Goal: Task Accomplishment & Management: Use online tool/utility

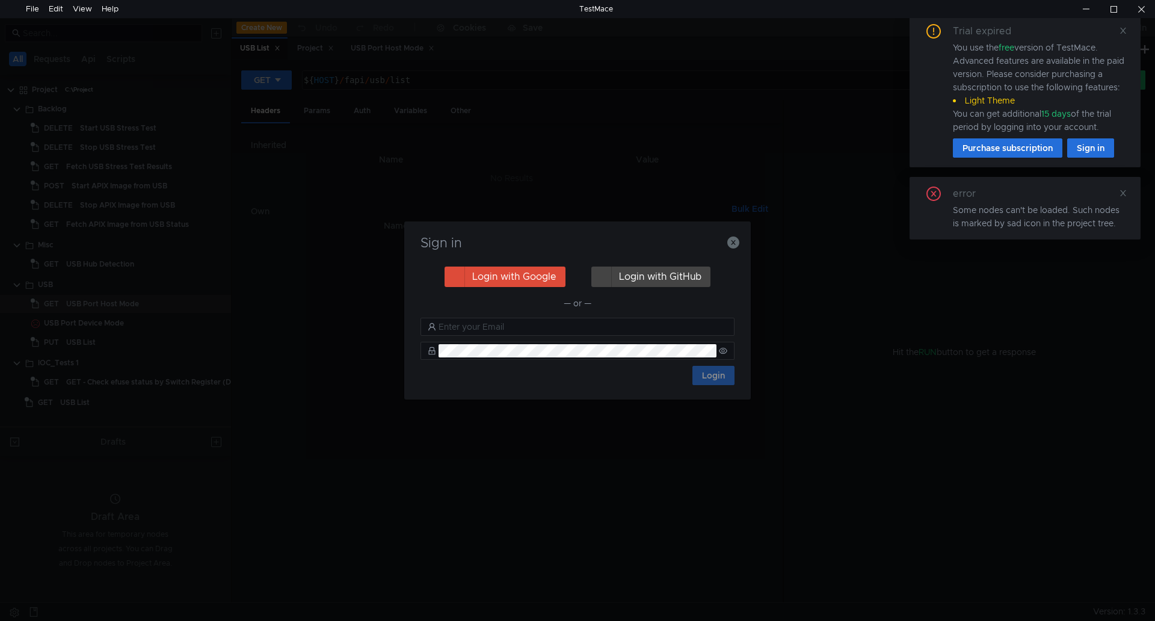
click at [724, 234] on div "Sign in Login with Google Login with GitHub — or — Login" at bounding box center [577, 310] width 346 height 178
click at [727, 245] on icon "button" at bounding box center [733, 242] width 12 height 12
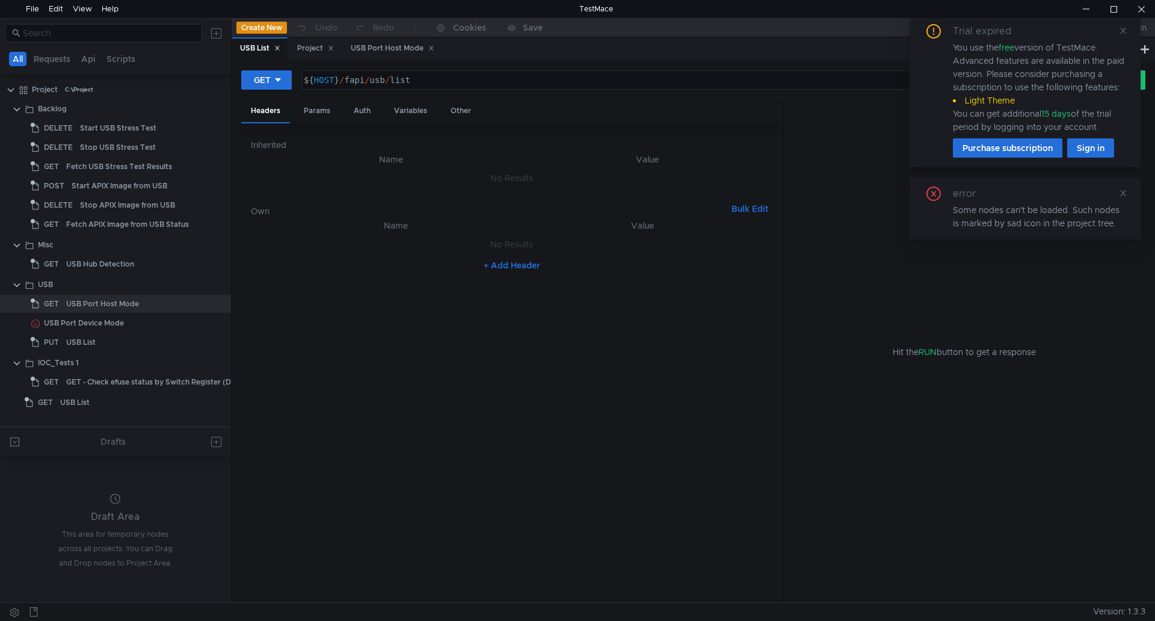
drag, startPoint x: 628, startPoint y: 26, endPoint x: 820, endPoint y: 105, distance: 207.2
click at [820, 105] on app-content "Create New Undo Redo Cookies Save No Environment Log In USB List Project USB Po…" at bounding box center [693, 310] width 923 height 583
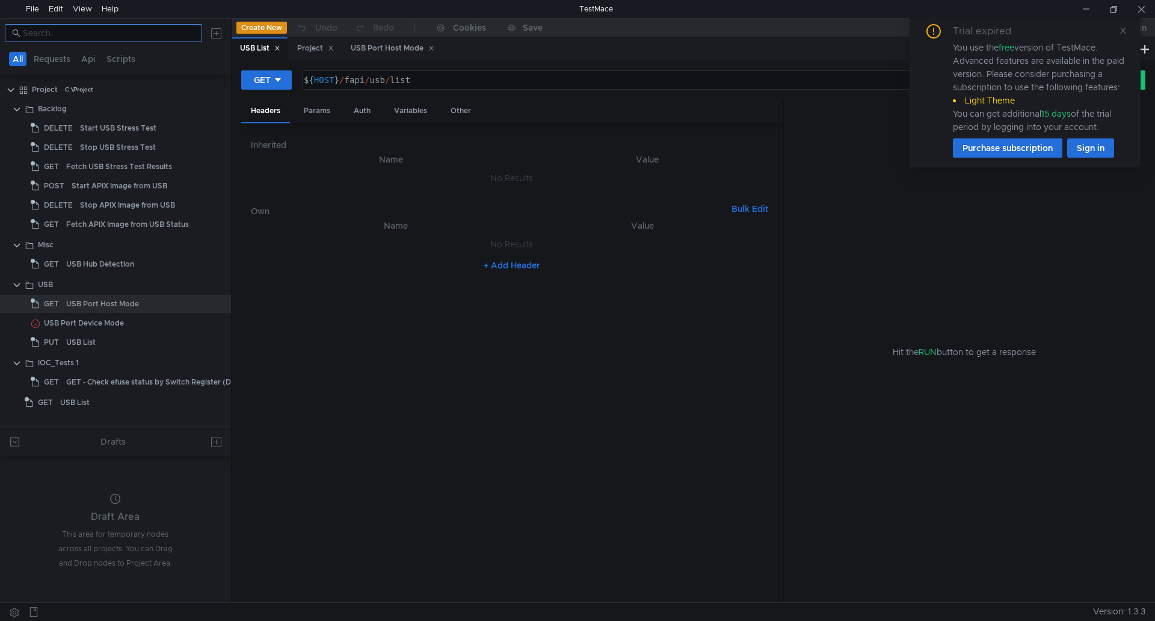
click at [69, 26] on input at bounding box center [109, 32] width 172 height 13
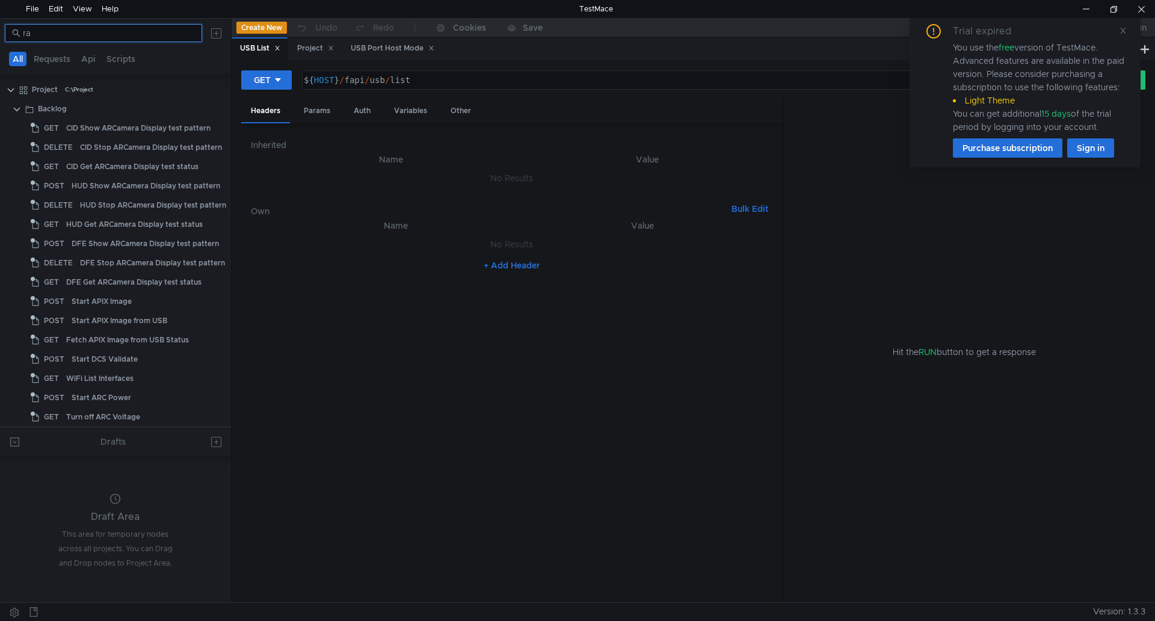
click at [75, 31] on input "ra" at bounding box center [109, 32] width 172 height 13
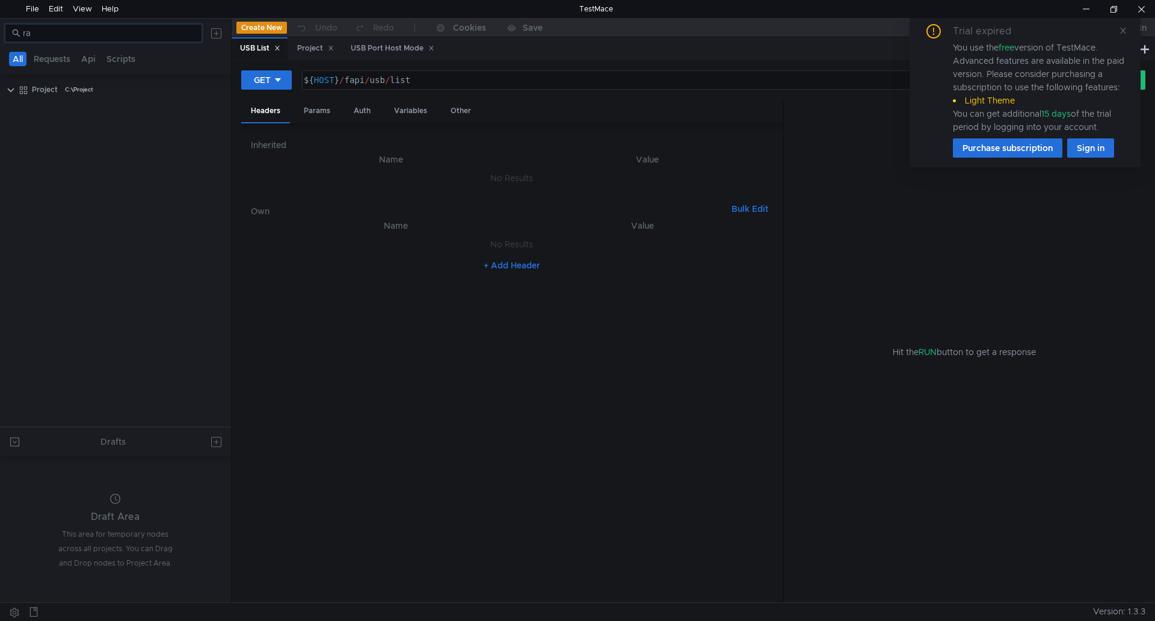
type input "r"
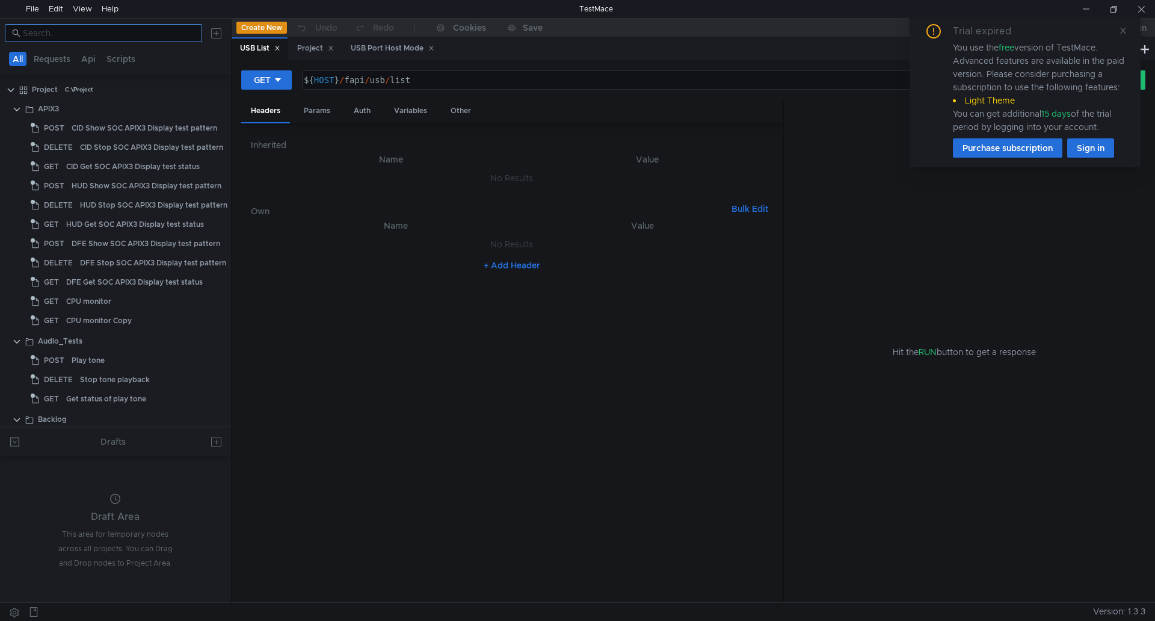
click at [103, 35] on input at bounding box center [109, 32] width 172 height 13
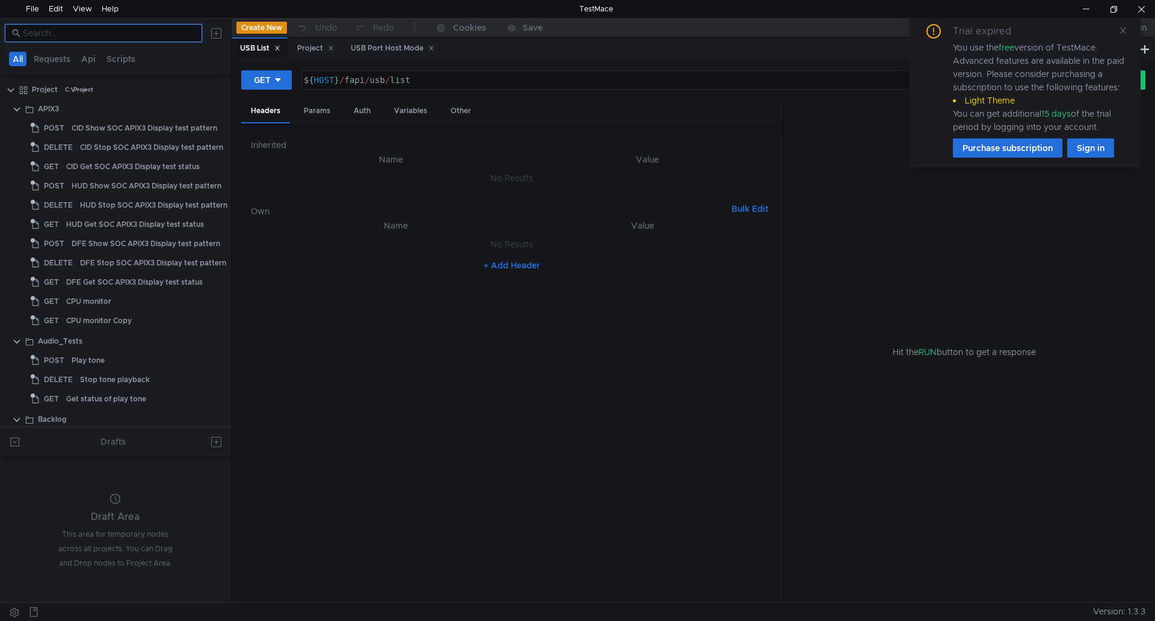
paste input "169.254.8.177:8080/fapi/ram/qmesa?secs=120"
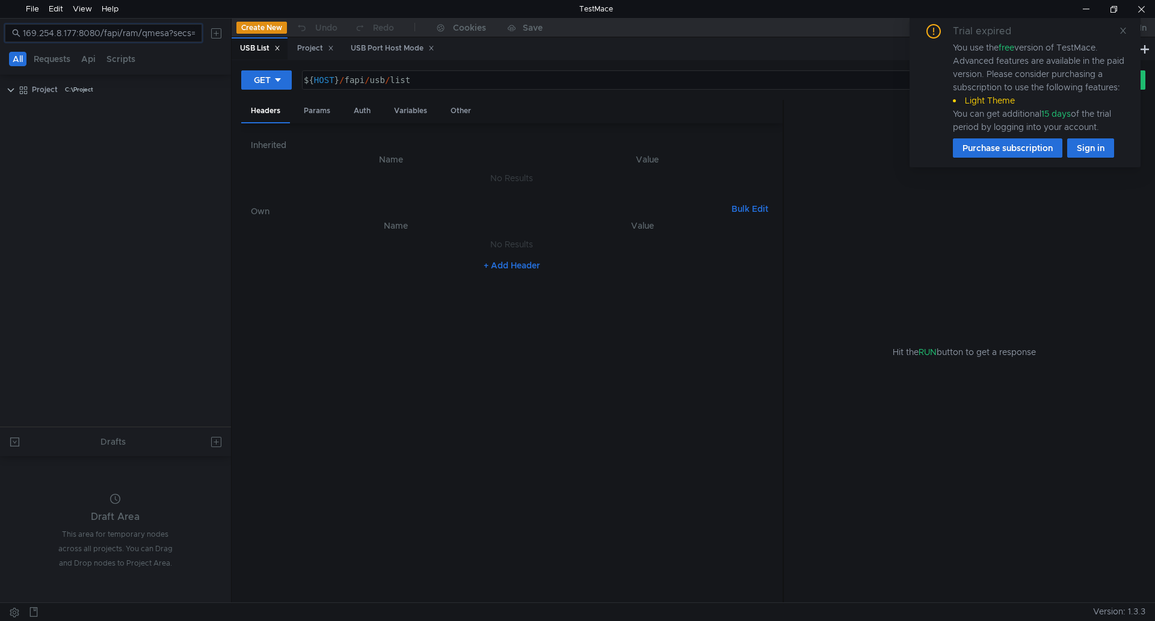
drag, startPoint x: 85, startPoint y: 31, endPoint x: -26, endPoint y: 49, distance: 113.2
click at [0, 49] on html "File Edit View Help TestMace 169.254.8.177:8080/fapi/ram/qmesa?secs=120 All Req…" at bounding box center [577, 310] width 1155 height 621
type input "/fapi/ram/qmesa?secs=120"
click at [78, 57] on div "All Requests Api Scripts" at bounding box center [74, 59] width 134 height 14
click at [87, 60] on button "Api" at bounding box center [89, 59] width 22 height 14
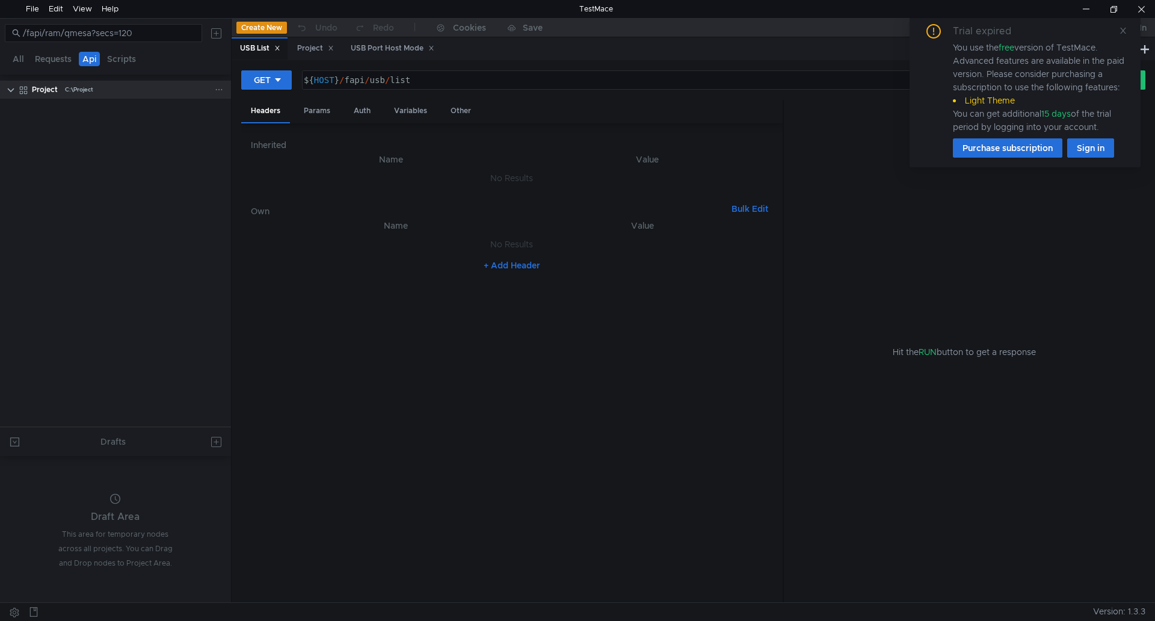
click at [11, 88] on clr-icon at bounding box center [11, 90] width 10 height 10
drag, startPoint x: 102, startPoint y: 38, endPoint x: -25, endPoint y: 38, distance: 126.9
click at [0, 38] on html "File Edit View Help TestMace /fapi/ram/qmesa?secs=120 All Requests Api Scripts …" at bounding box center [577, 310] width 1155 height 621
click at [279, 50] on icon at bounding box center [277, 48] width 4 height 4
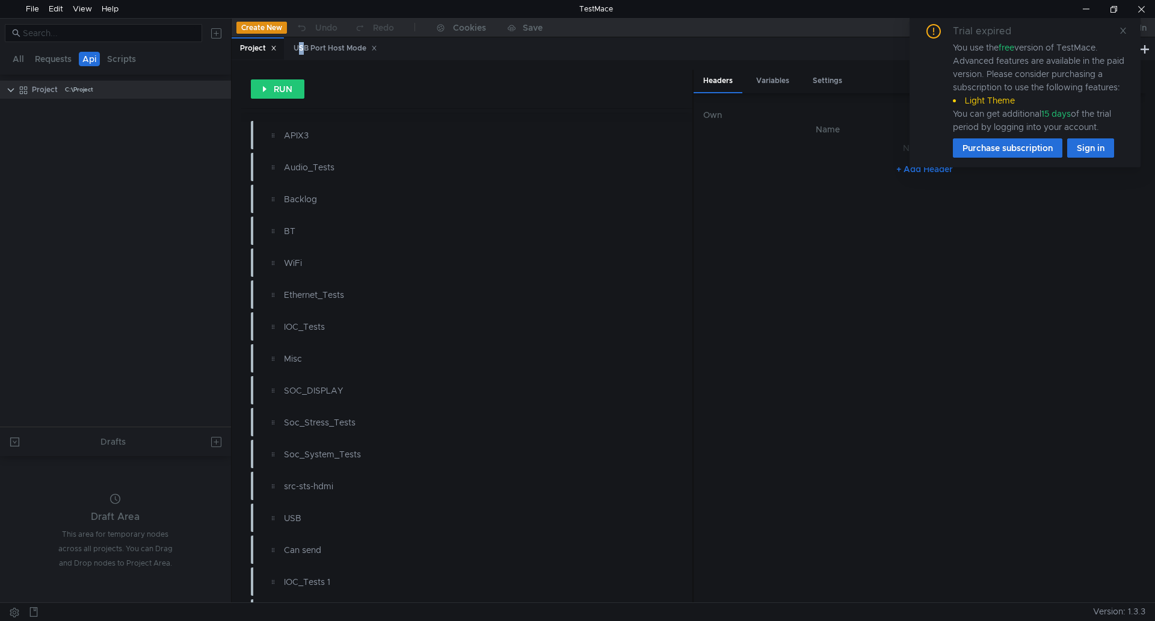
click at [280, 50] on div "Project" at bounding box center [258, 48] width 52 height 23
click at [275, 47] on icon at bounding box center [273, 48] width 4 height 4
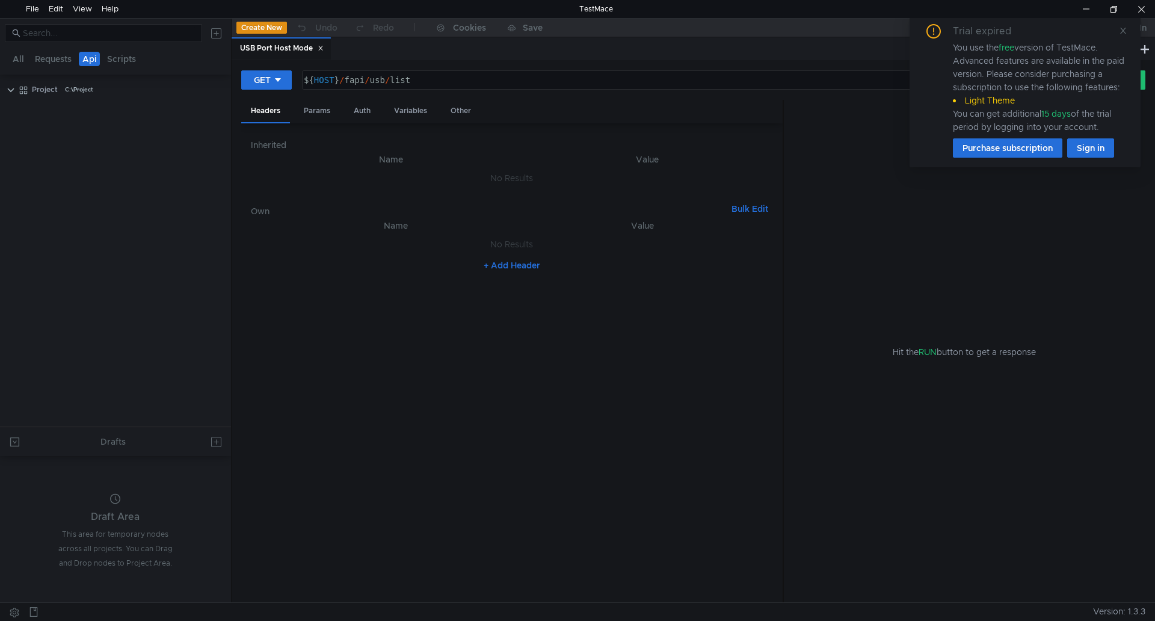
click at [276, 47] on div "USB Port Host Mode" at bounding box center [282, 48] width 84 height 13
click at [319, 48] on div "USB Port Host Mode" at bounding box center [282, 48] width 84 height 13
click at [321, 50] on icon at bounding box center [321, 48] width 6 height 6
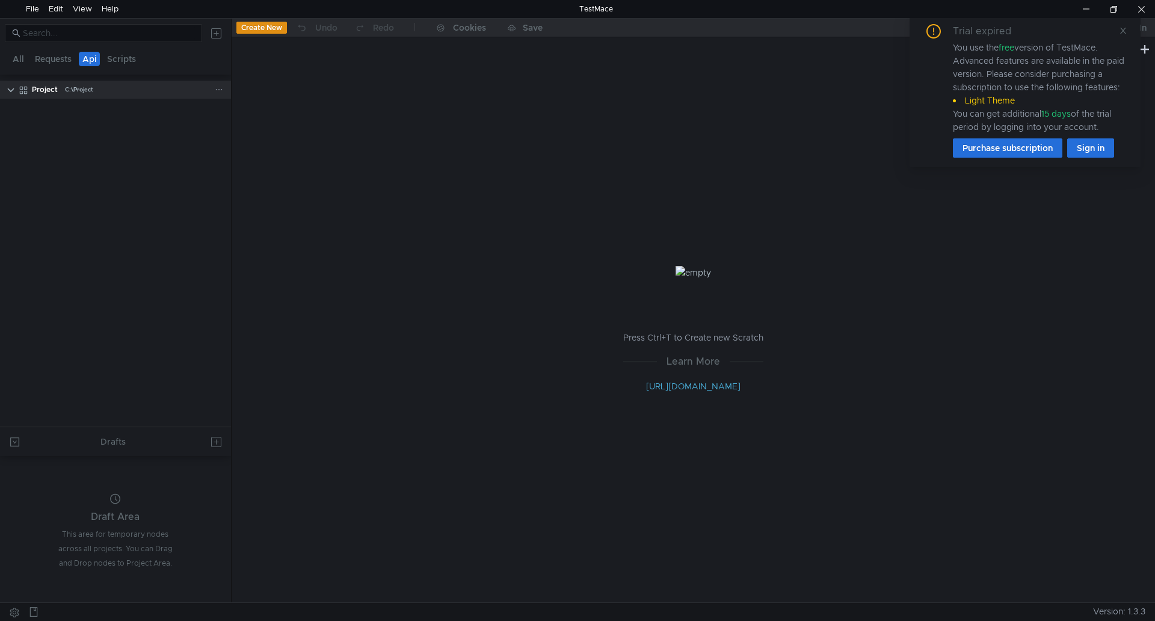
click at [109, 82] on div "Project C:\Project" at bounding box center [123, 90] width 183 height 18
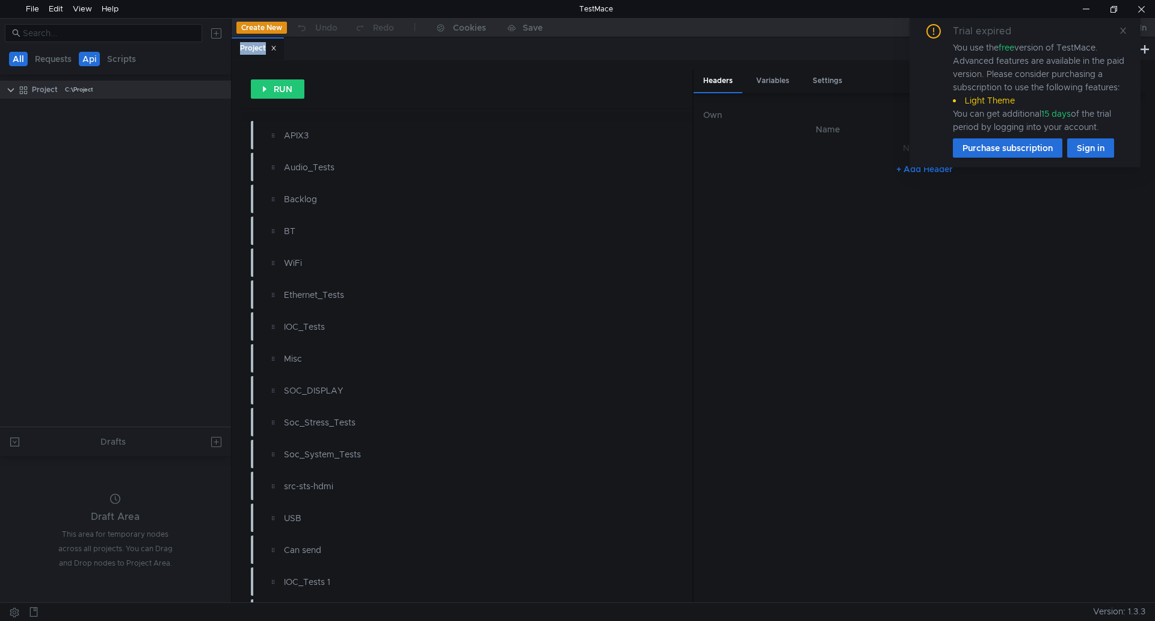
click at [21, 64] on button "All" at bounding box center [18, 59] width 19 height 14
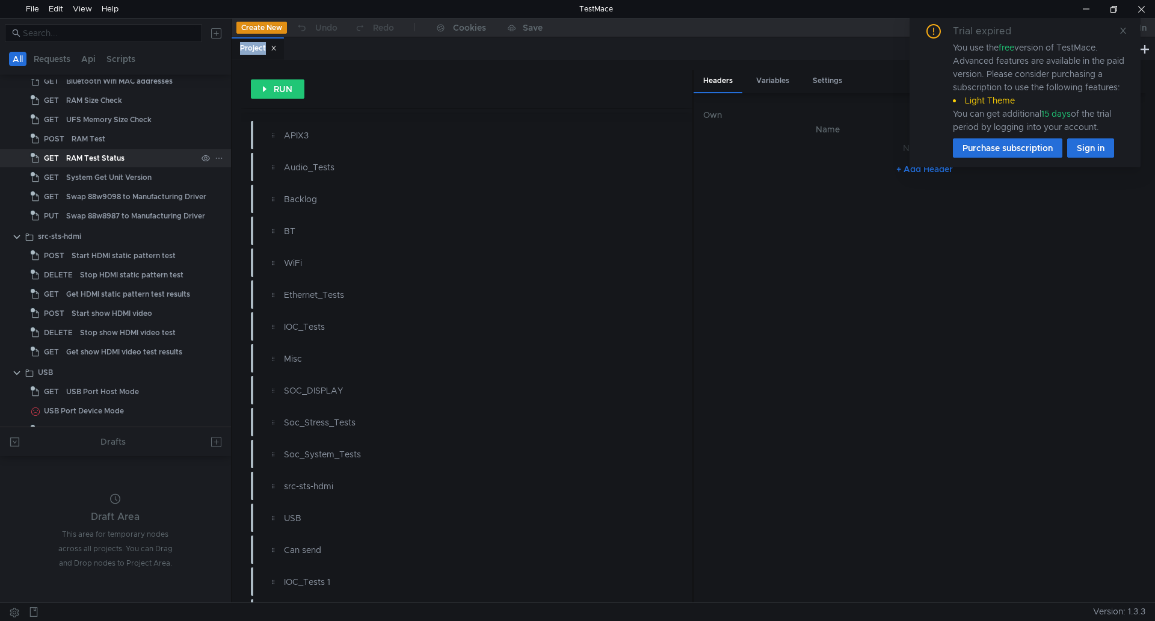
scroll to position [2766, 0]
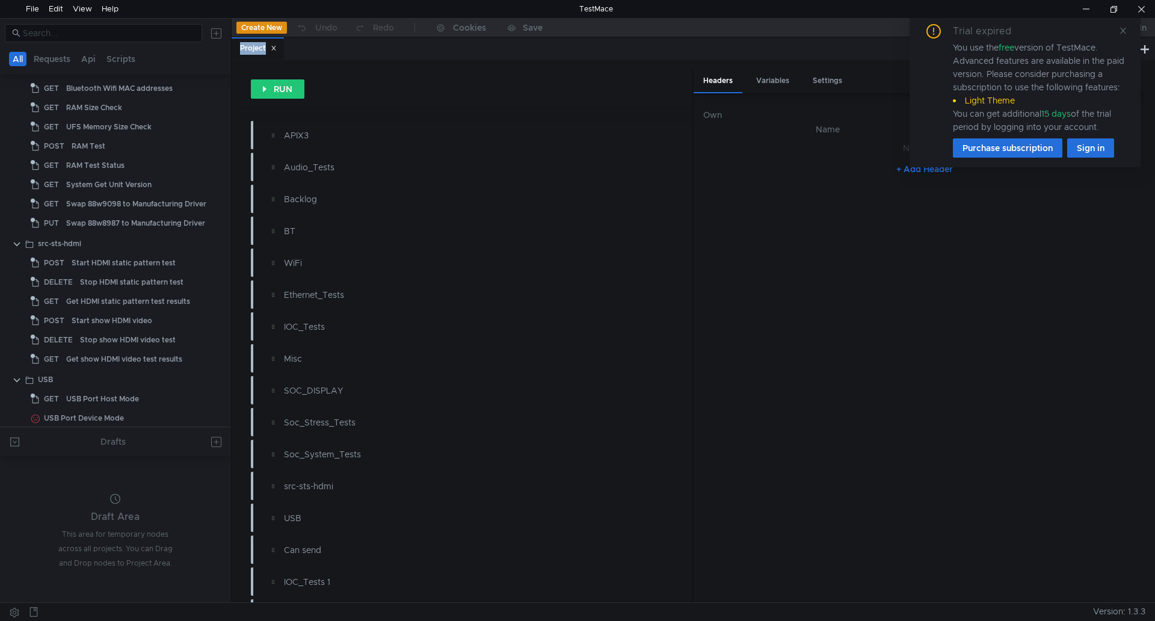
click at [94, 42] on div at bounding box center [115, 33] width 231 height 29
click at [97, 34] on input at bounding box center [109, 32] width 172 height 13
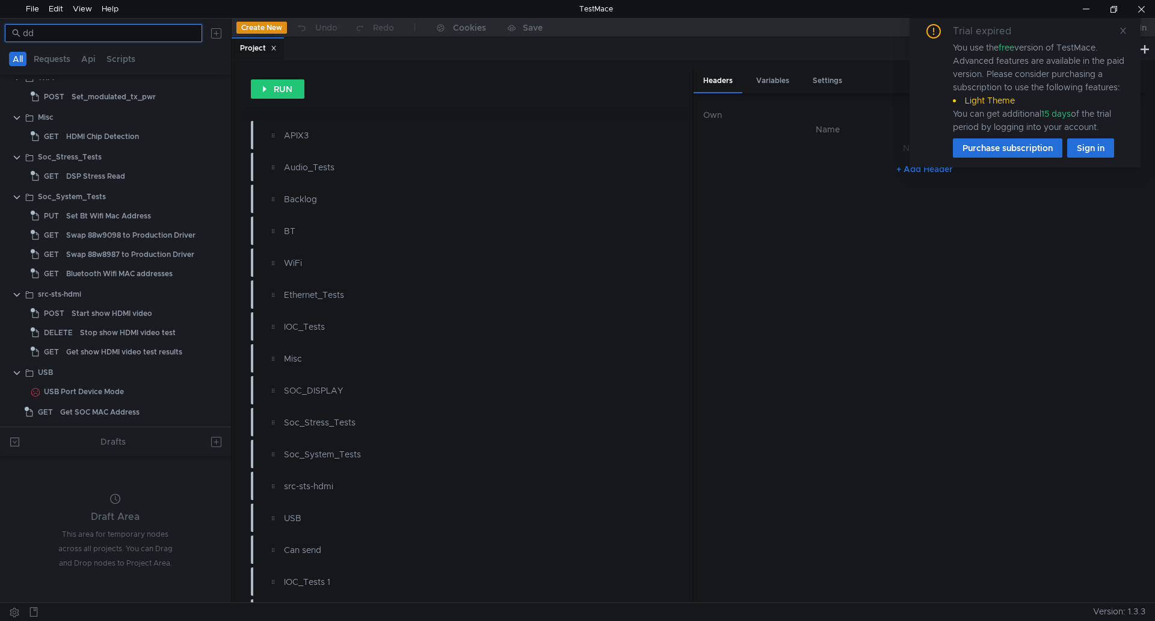
scroll to position [822, 0]
type input "ddr"
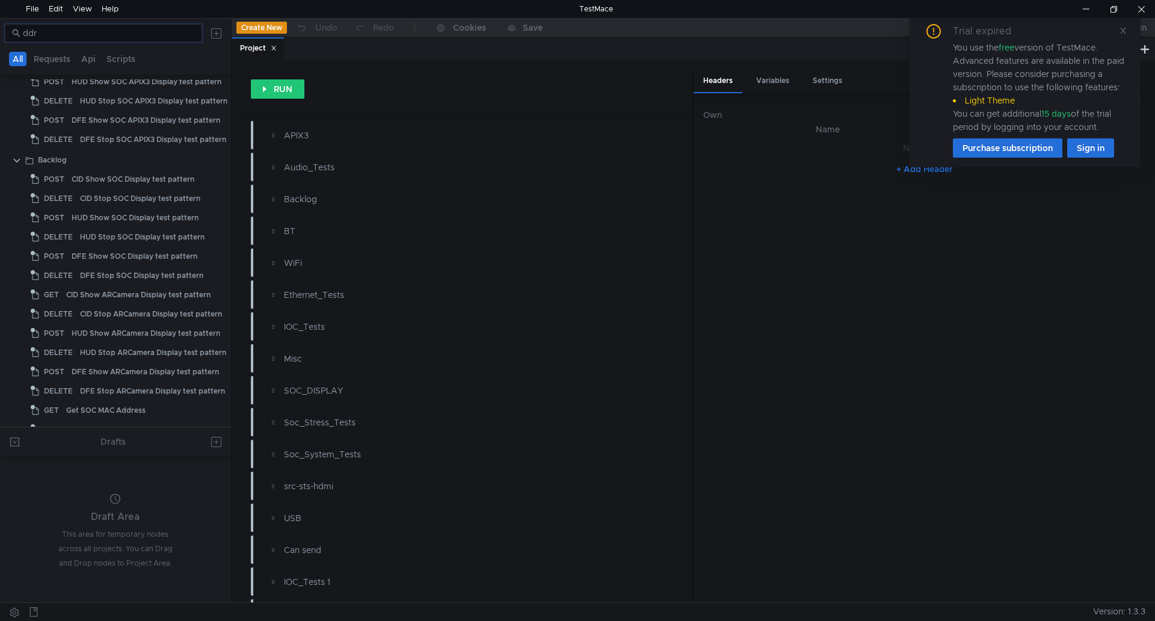
scroll to position [75, 0]
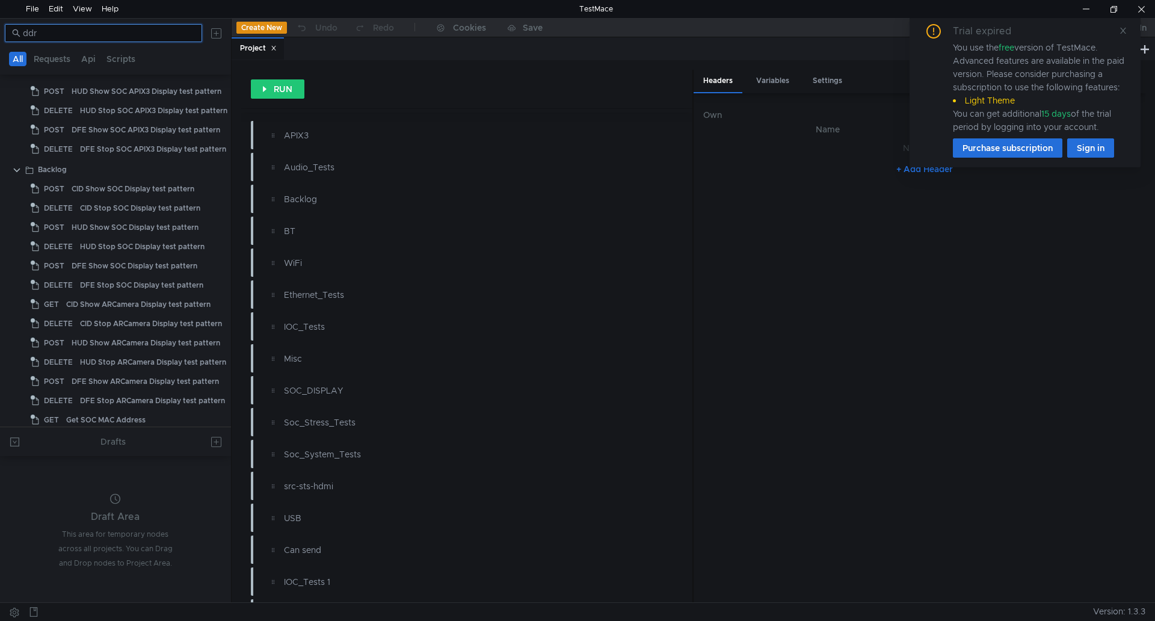
drag, startPoint x: 93, startPoint y: 36, endPoint x: 17, endPoint y: 35, distance: 75.2
click at [17, 35] on nz-input-group "ddr" at bounding box center [103, 33] width 197 height 18
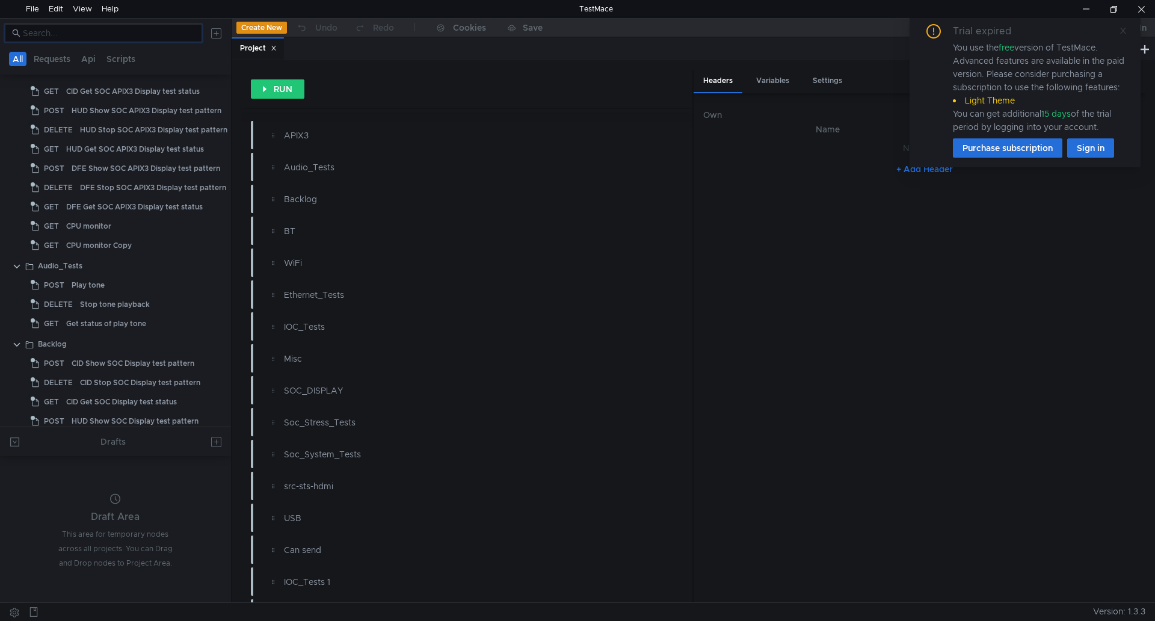
click at [1123, 29] on icon at bounding box center [1123, 30] width 8 height 8
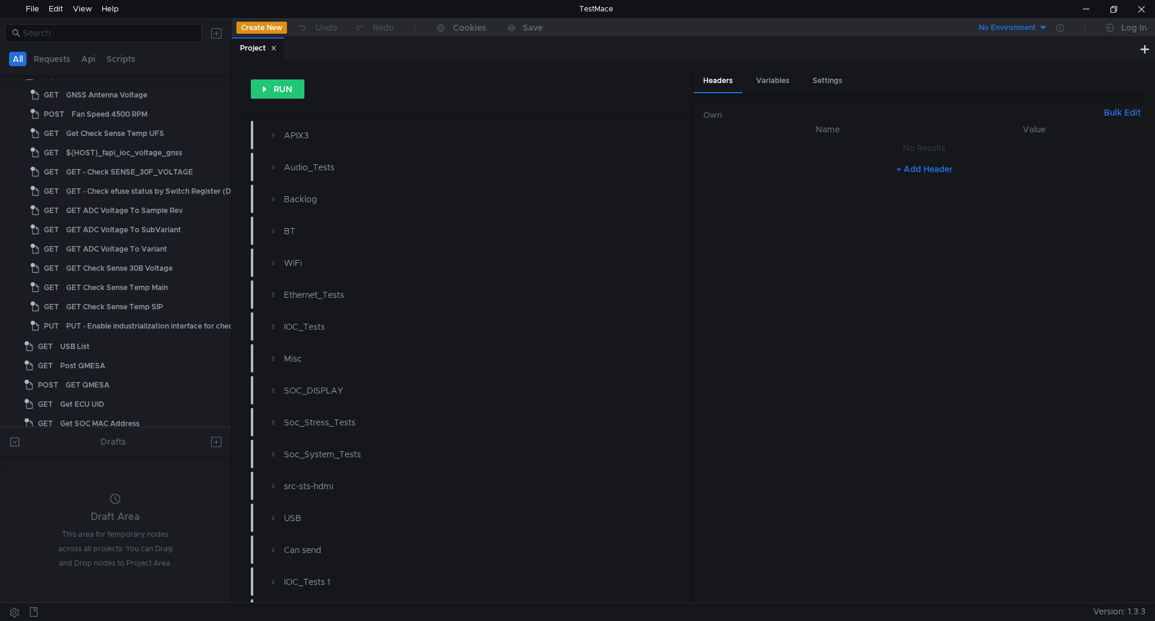
scroll to position [3176, 0]
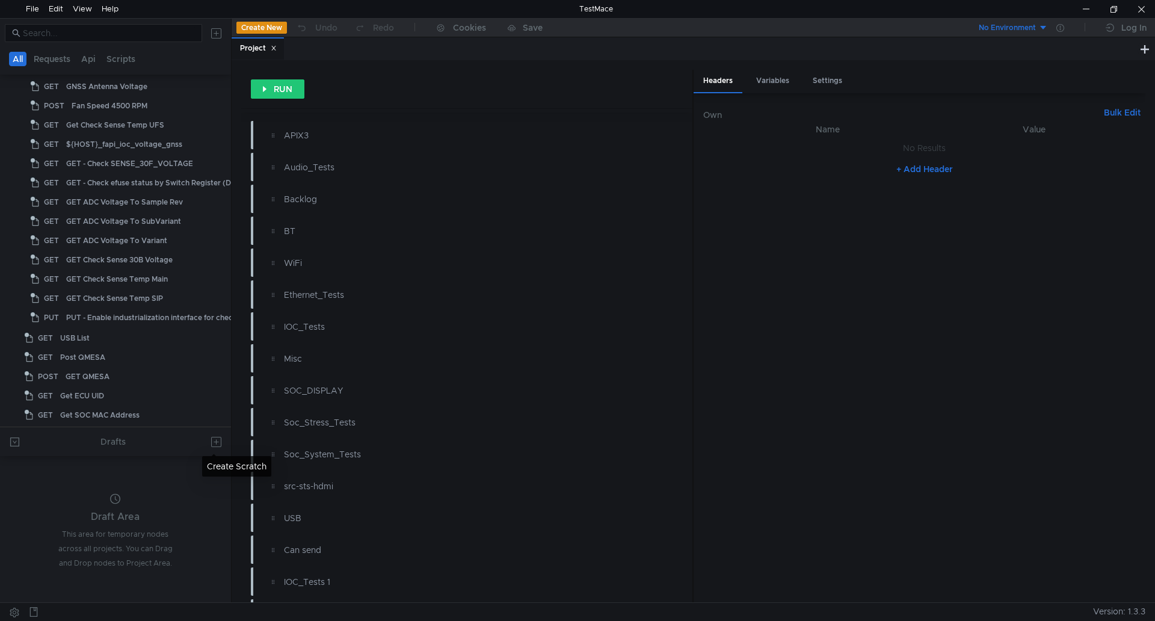
click at [215, 444] on button at bounding box center [216, 441] width 19 height 19
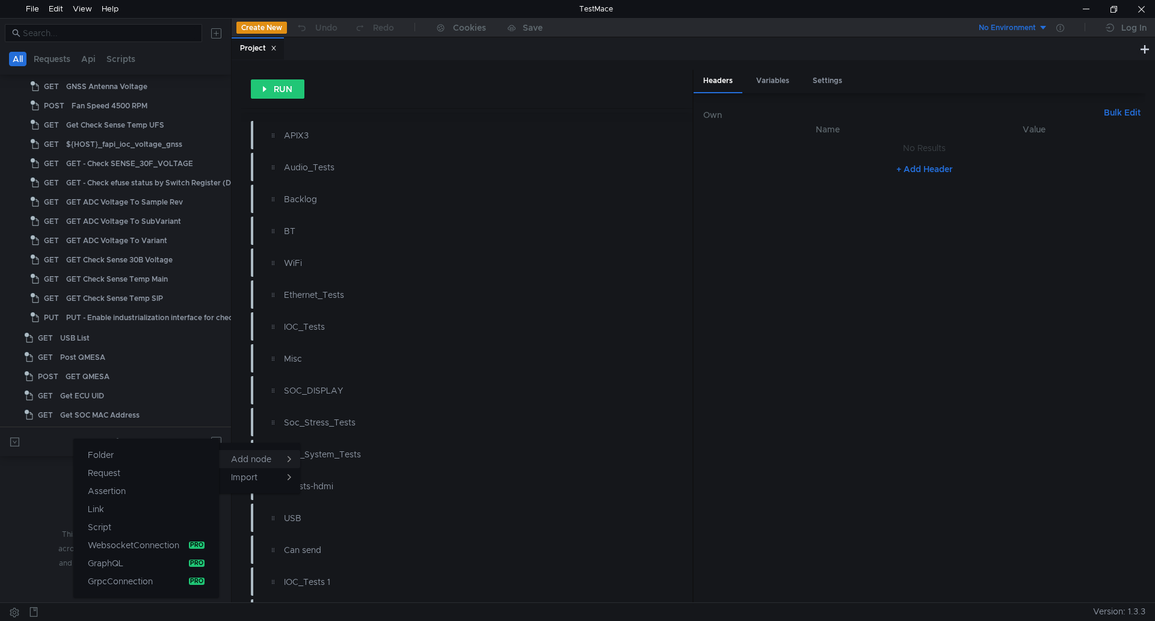
click at [250, 455] on app-tour-anchor "Add node" at bounding box center [251, 458] width 40 height 11
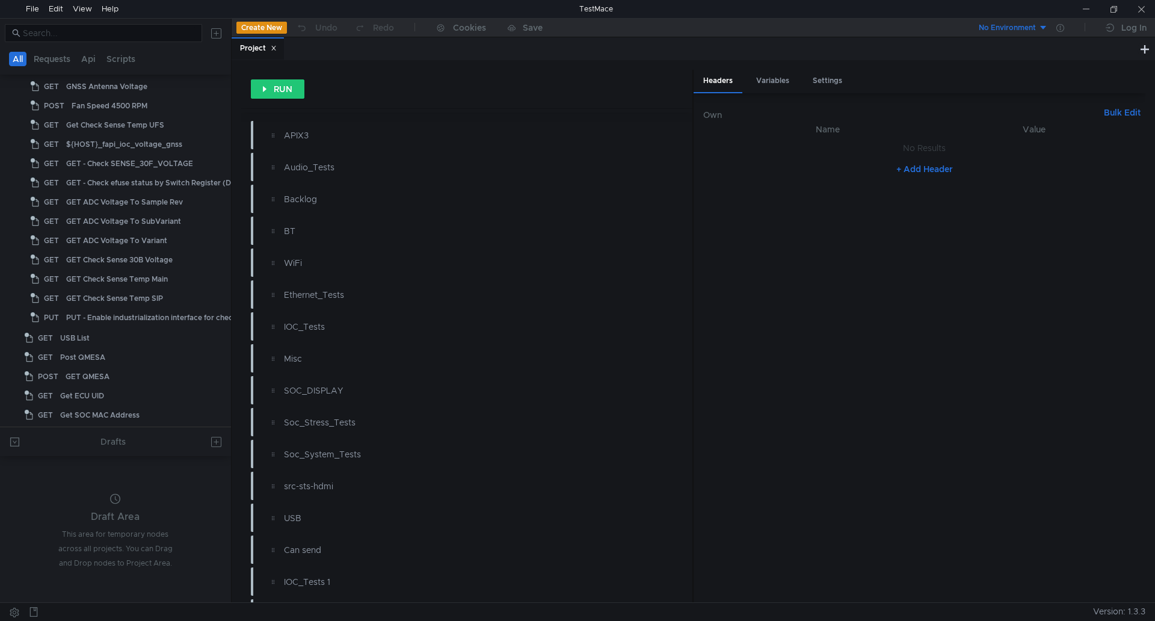
click at [90, 311] on div at bounding box center [577, 310] width 1155 height 621
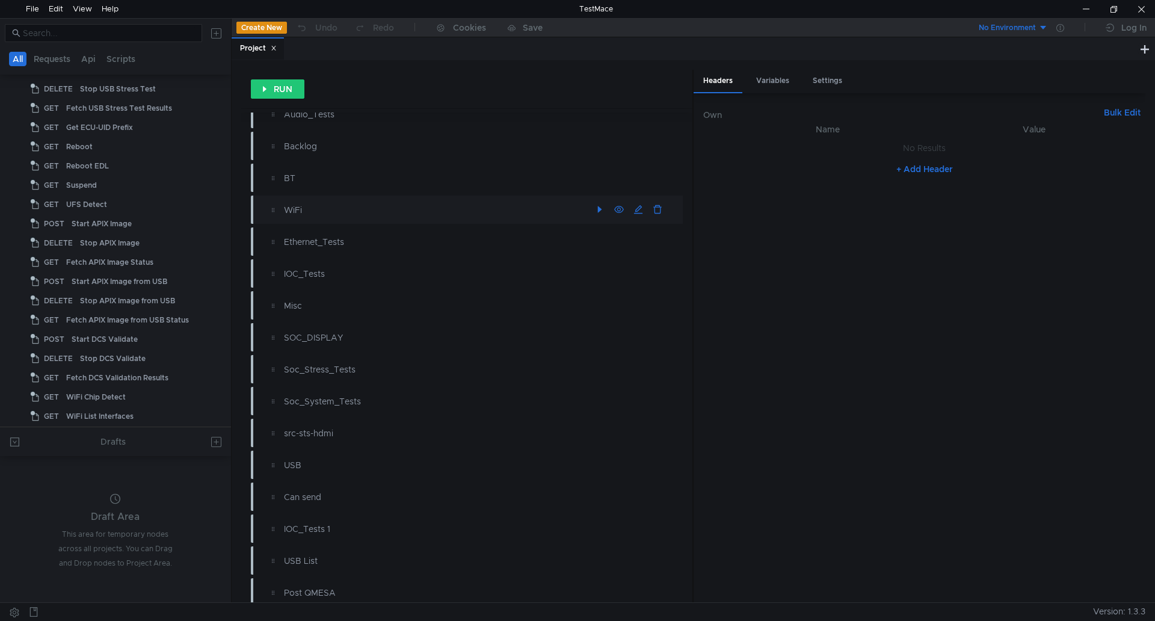
scroll to position [0, 0]
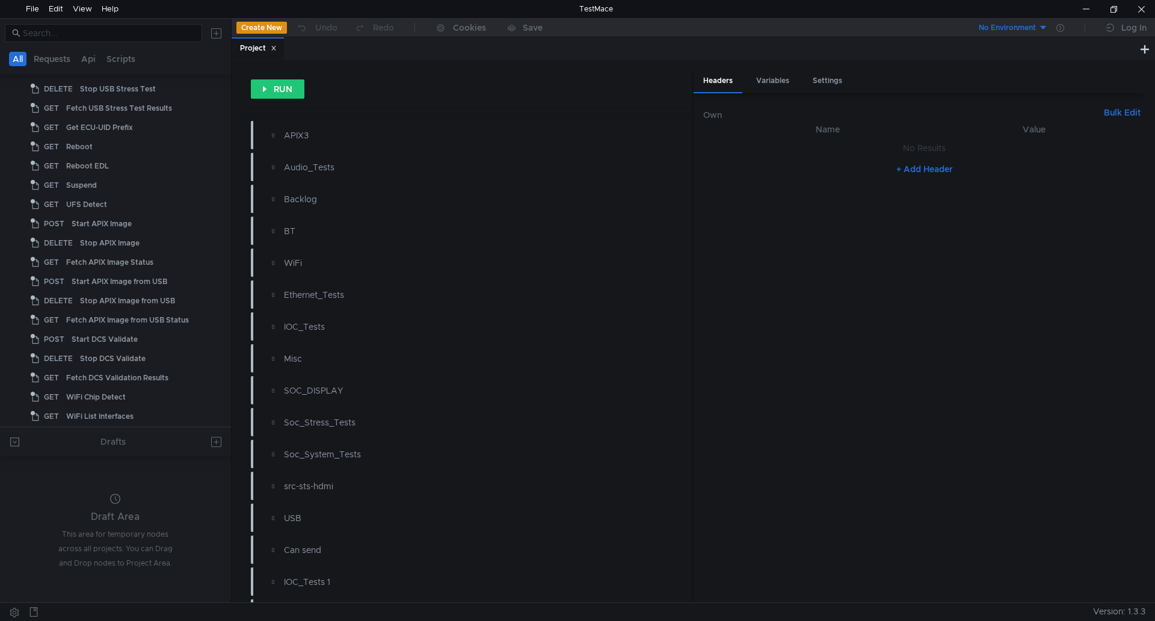
click at [274, 46] on icon at bounding box center [274, 48] width 6 height 6
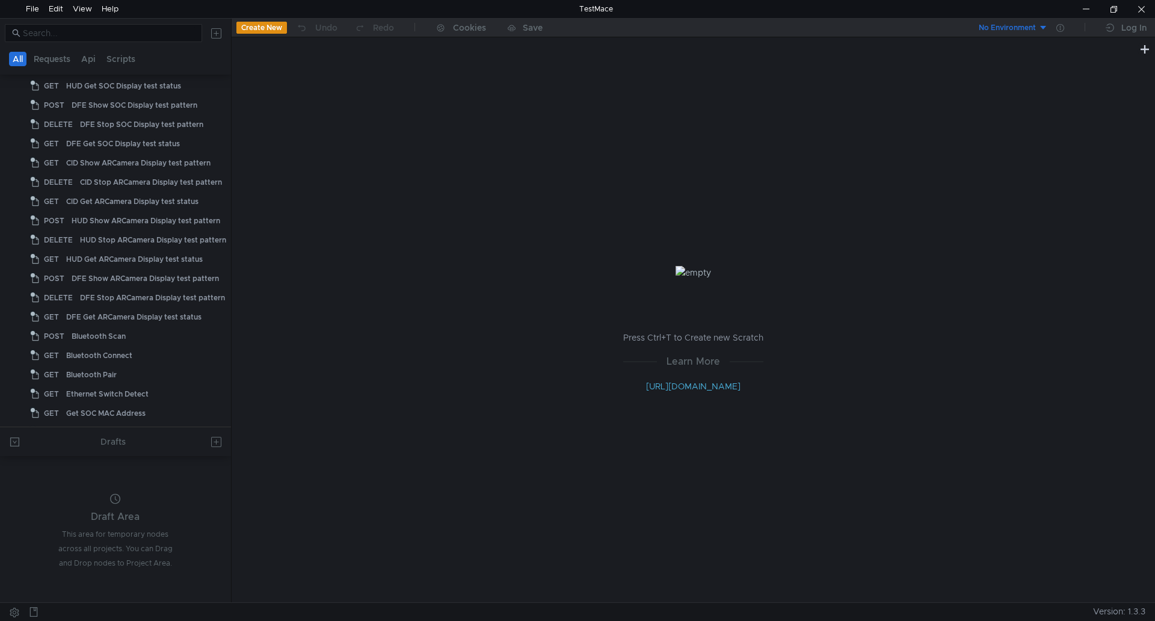
scroll to position [410, 0]
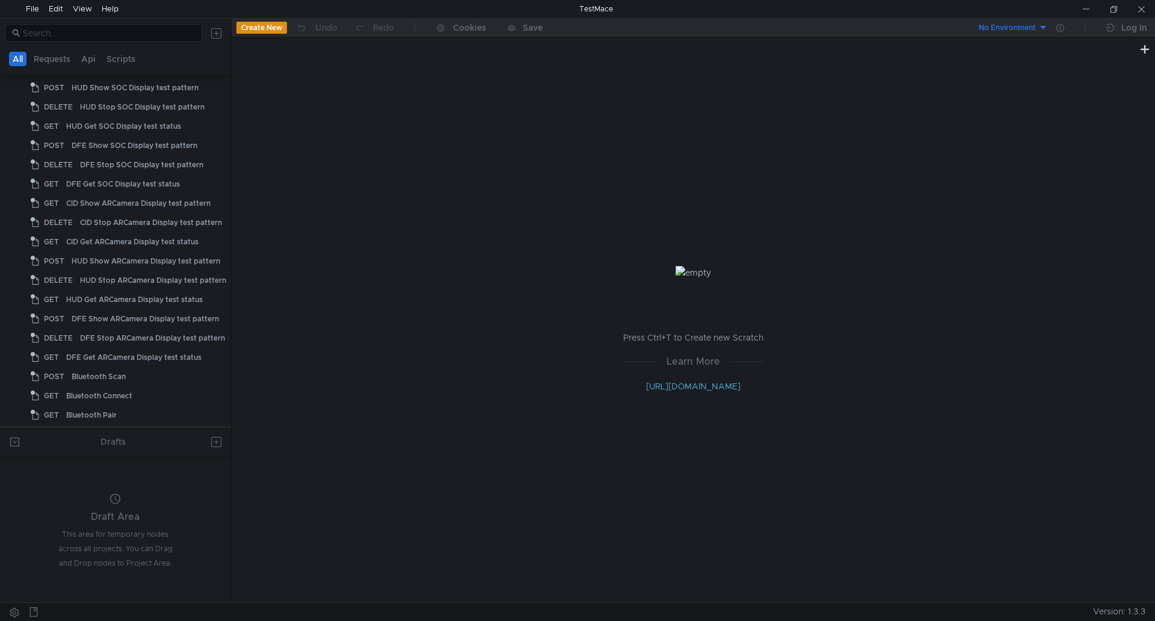
click at [218, 38] on button at bounding box center [216, 32] width 19 height 19
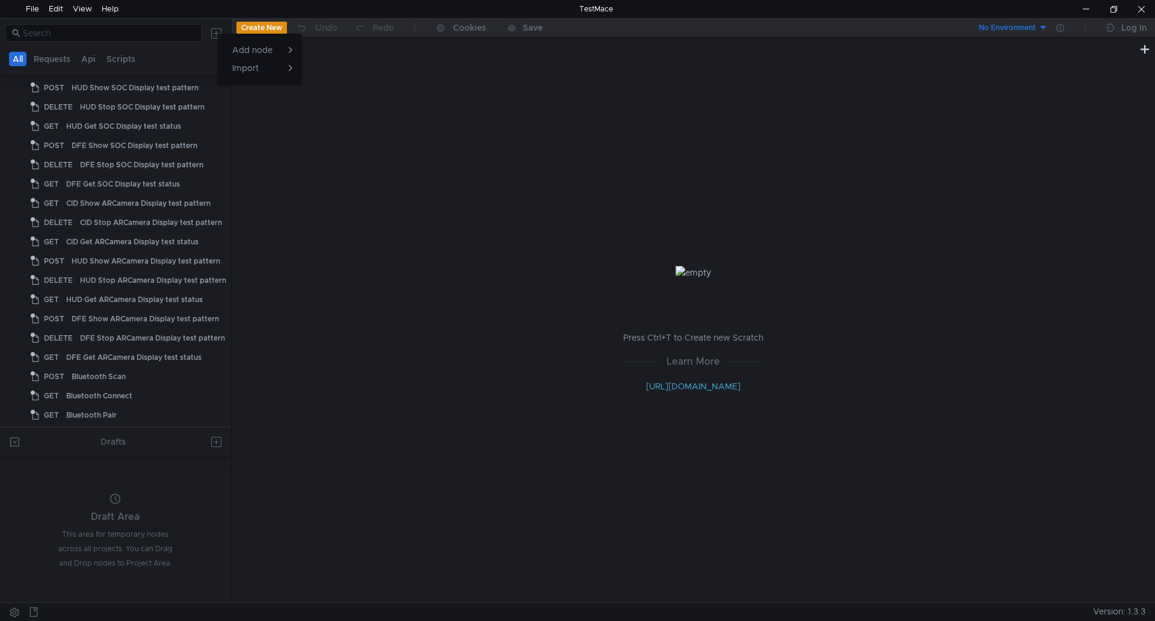
click at [412, 123] on div at bounding box center [577, 310] width 1155 height 621
click at [256, 23] on button "Create New" at bounding box center [261, 28] width 51 height 12
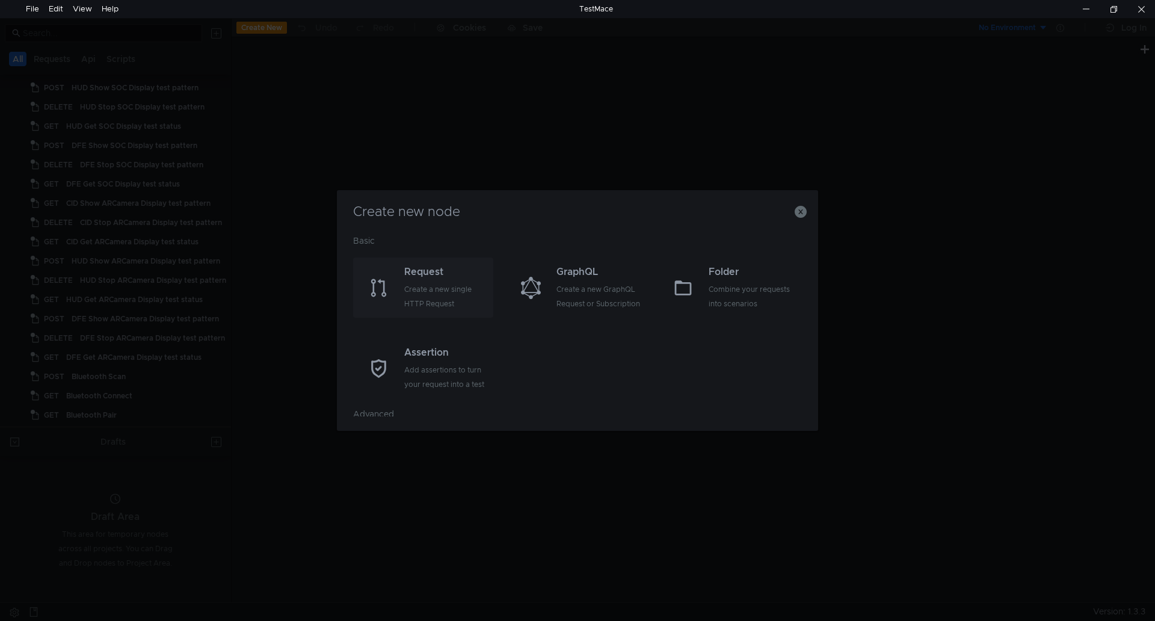
click at [426, 302] on div "Create a new single HTTP Request" at bounding box center [447, 296] width 86 height 29
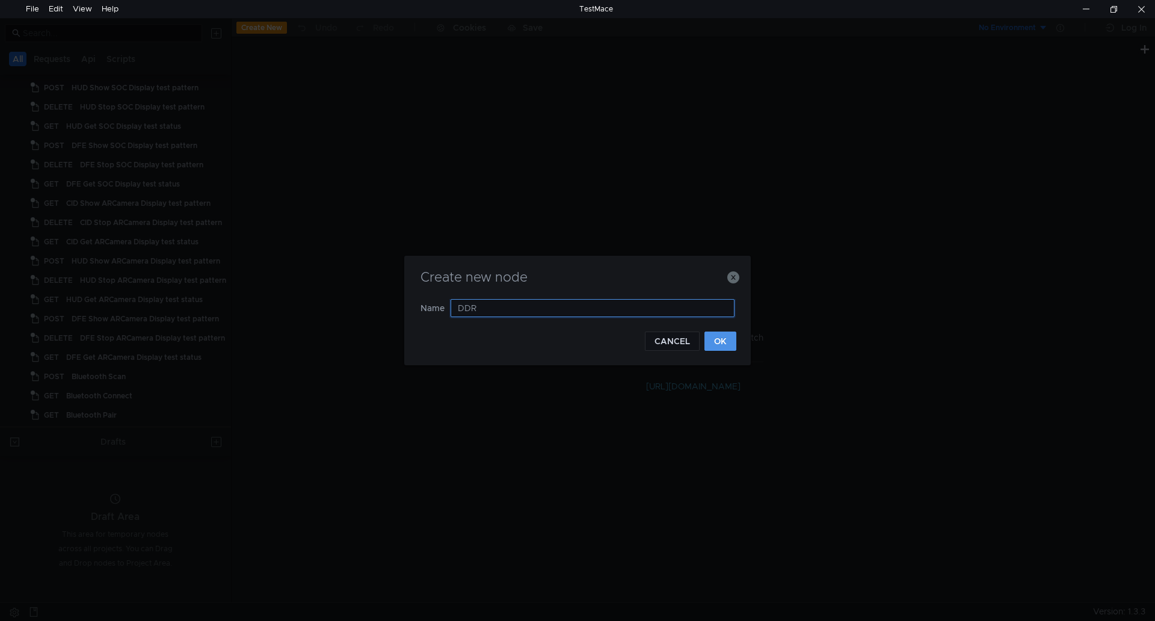
type input "DDR"
click at [732, 341] on button "OK" at bounding box center [720, 340] width 32 height 19
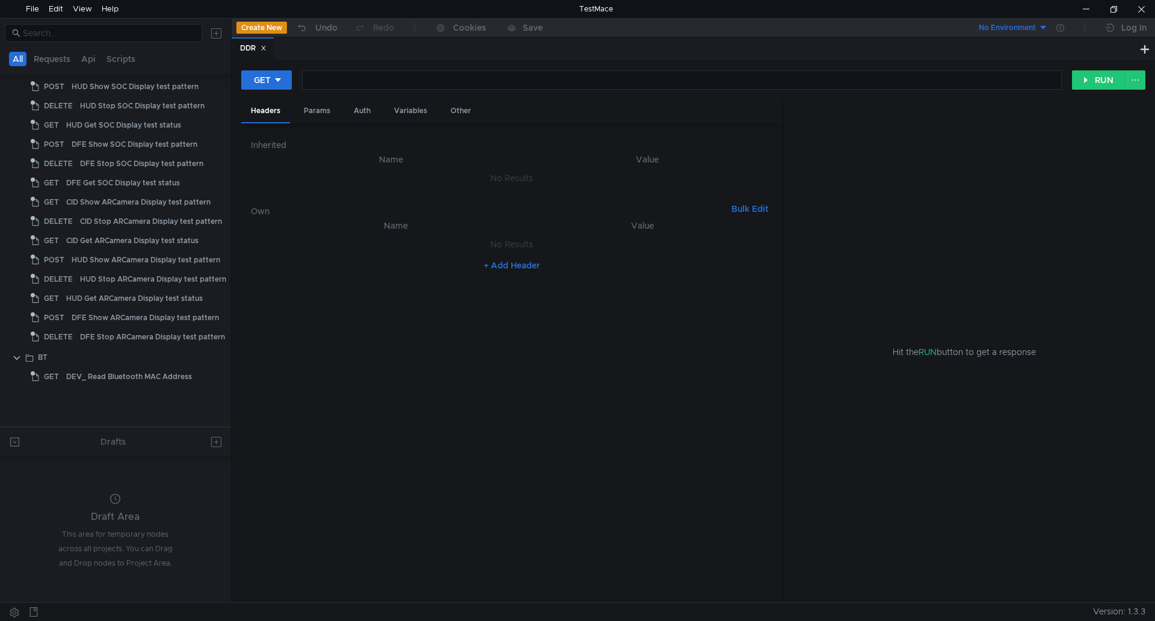
scroll to position [0, 0]
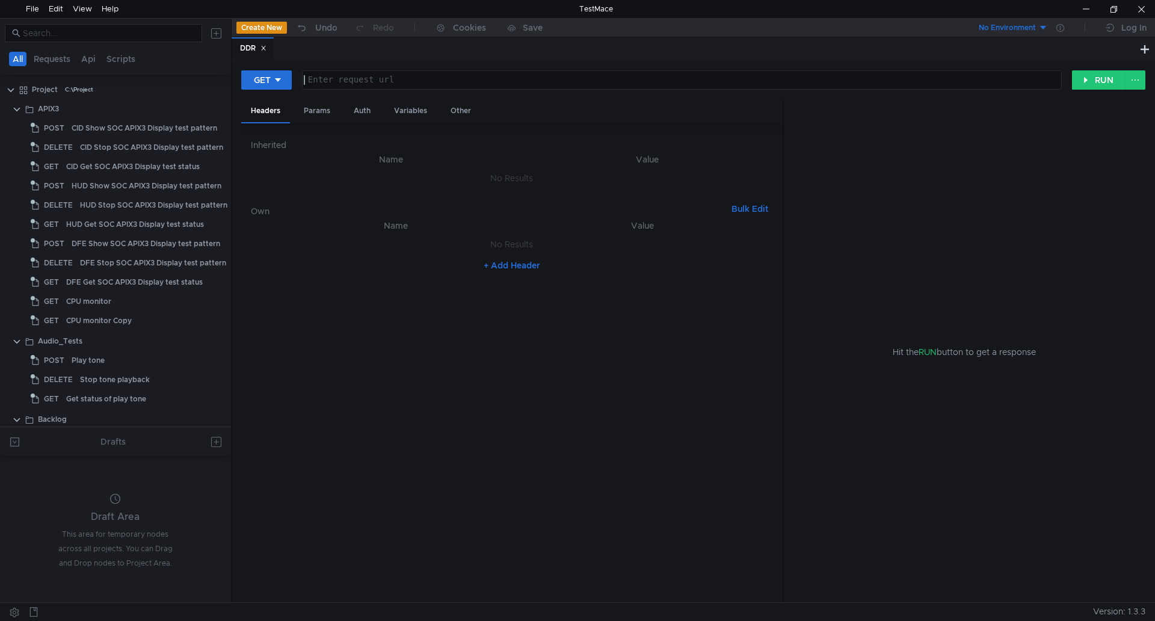
click at [331, 82] on div at bounding box center [680, 89] width 758 height 29
paste textarea "169.254.8.177:8080/fapi/ram/qmesa?secs=120"
type textarea "169.254.8.177:8080/fapi/ram/qmesa?secs=120"
click at [282, 84] on icon at bounding box center [278, 80] width 8 height 8
click at [271, 118] on li "POST" at bounding box center [267, 124] width 52 height 19
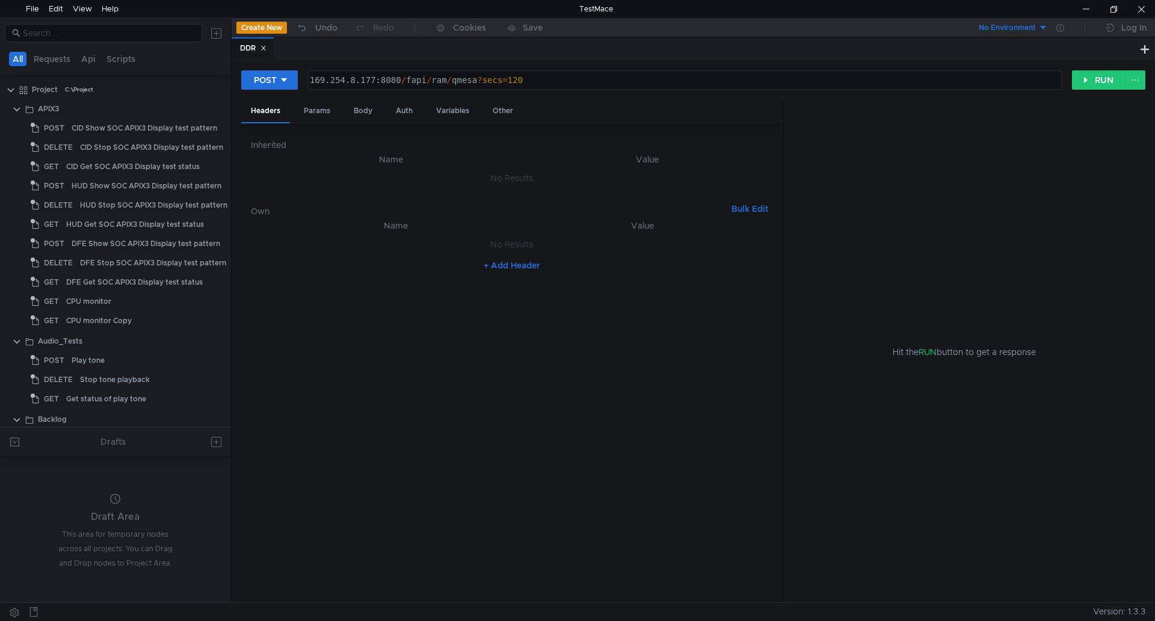
click at [1086, 90] on div "POST 169.254.8.177:8080/fapi/ram/qmesa?secs=120 169.254.8.177:8080 / fapi / ram…" at bounding box center [693, 85] width 904 height 30
click at [1088, 85] on button "RUN" at bounding box center [1099, 79] width 54 height 19
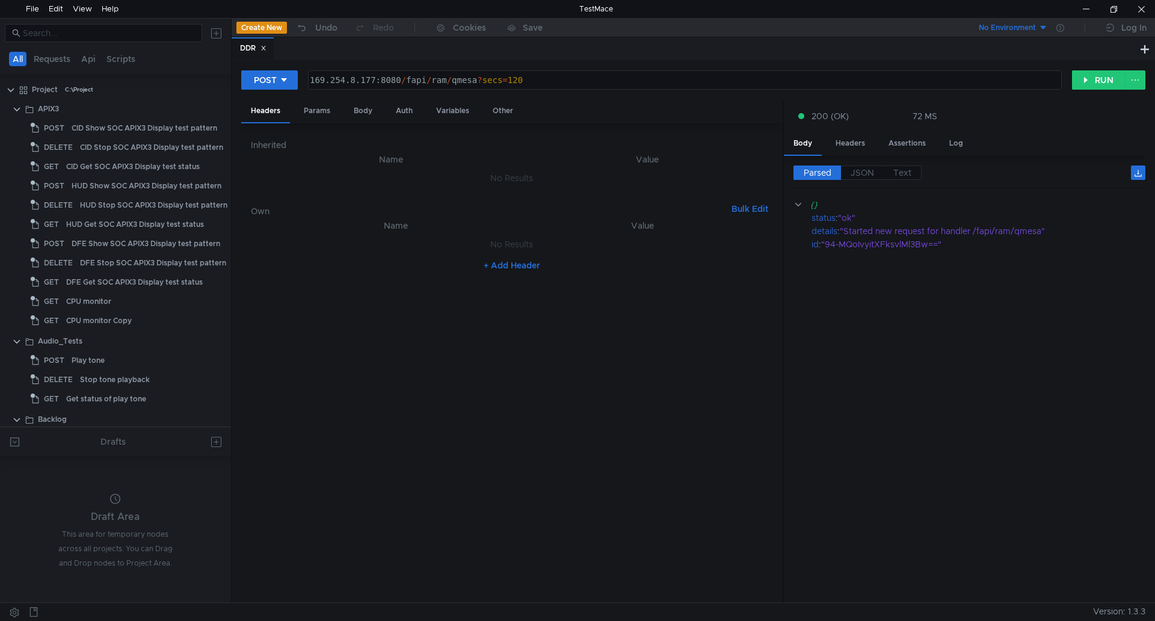
click at [343, 304] on nz-table "Name Value No Results + Add Header" at bounding box center [512, 405] width 522 height 375
click at [277, 78] on button "POST" at bounding box center [269, 79] width 57 height 19
click at [275, 110] on li "GET" at bounding box center [269, 105] width 57 height 19
click at [1082, 85] on button "RUN" at bounding box center [1099, 79] width 54 height 19
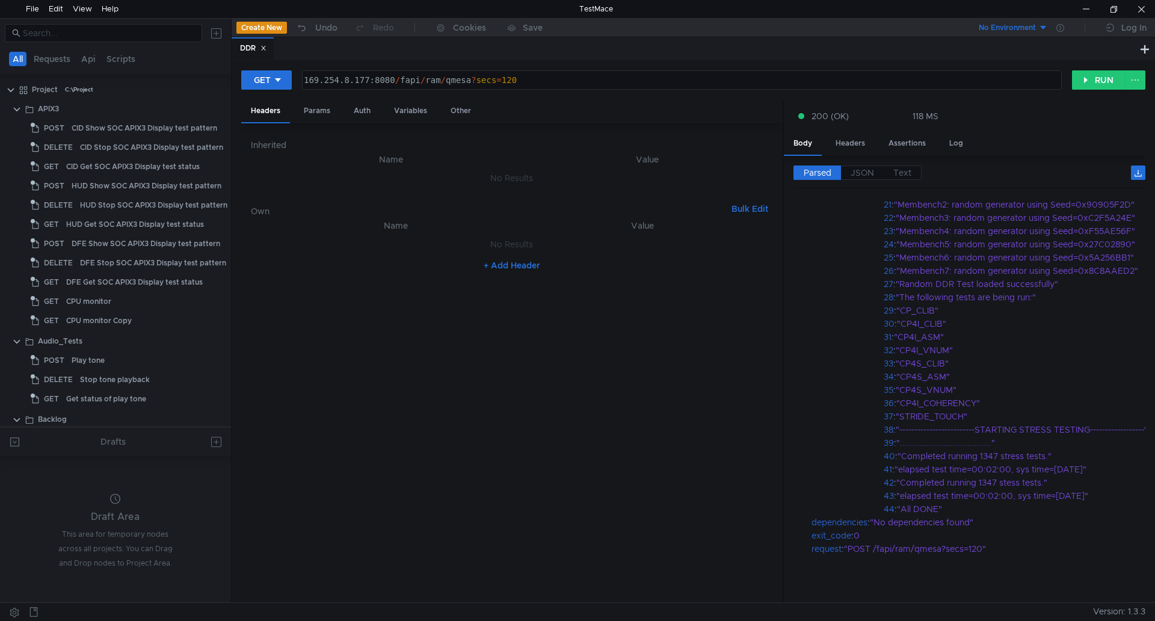
scroll to position [418, 0]
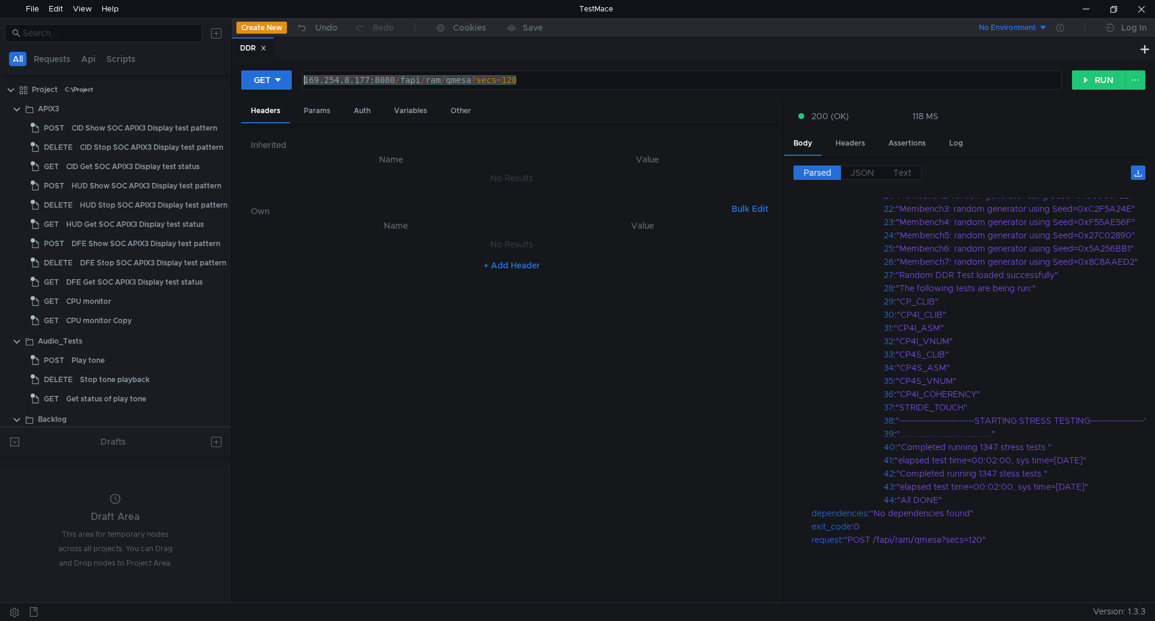
drag, startPoint x: 520, startPoint y: 80, endPoint x: 302, endPoint y: 83, distance: 217.1
click at [302, 83] on div "169.254.8.177:8080 / fapi / ram / qmesa ? secs = 120" at bounding box center [680, 89] width 758 height 29
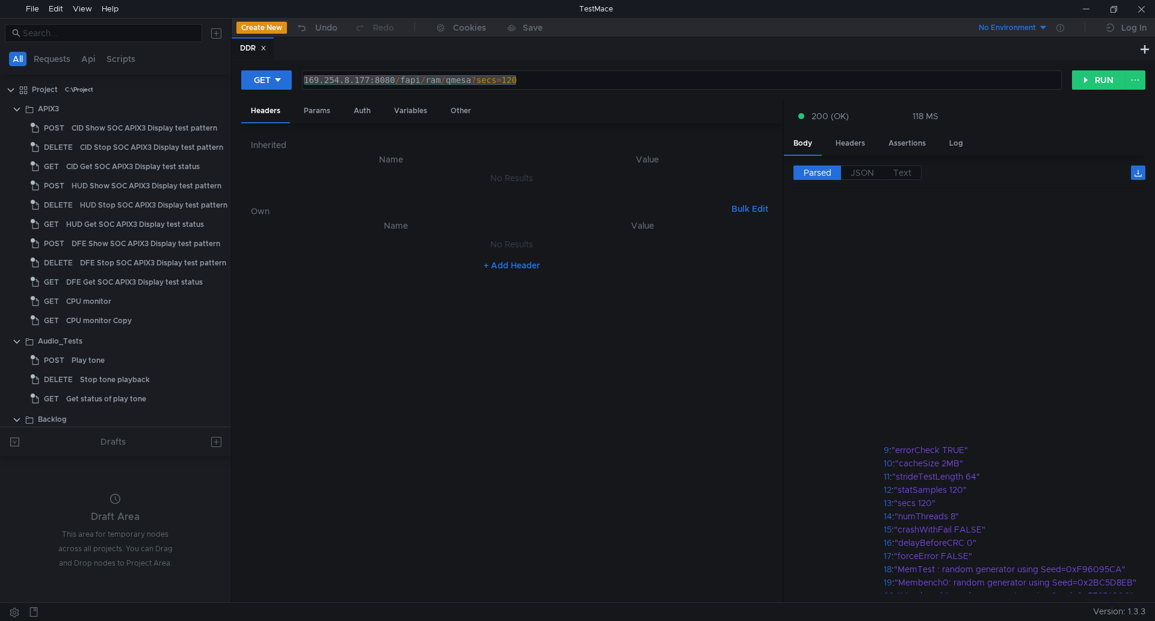
scroll to position [418, 0]
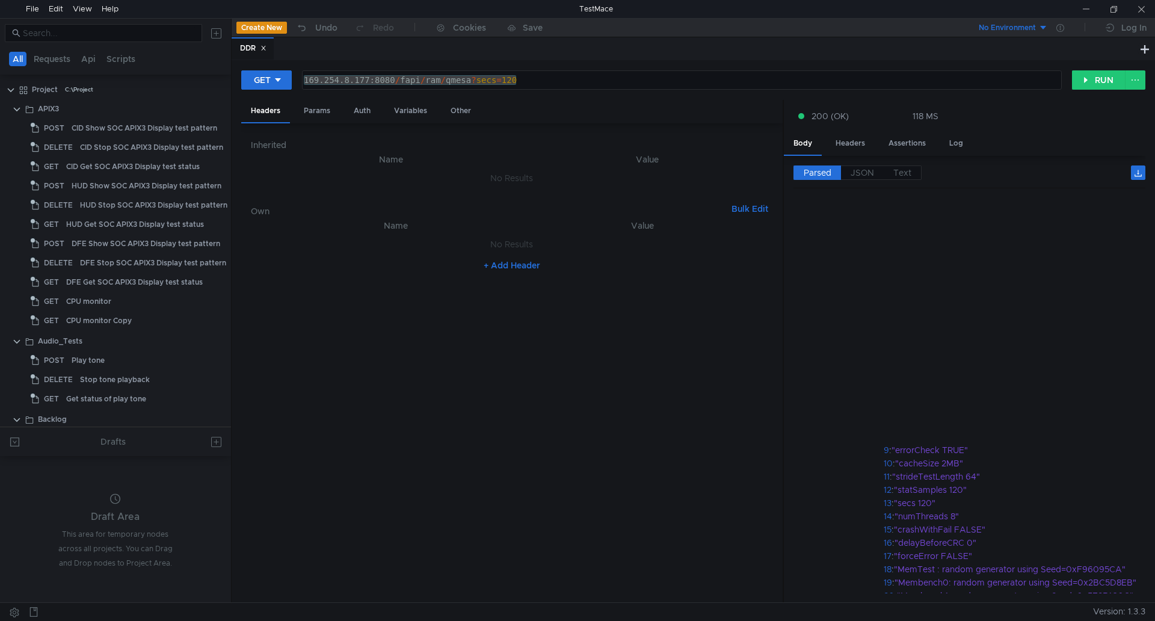
scroll to position [418, 0]
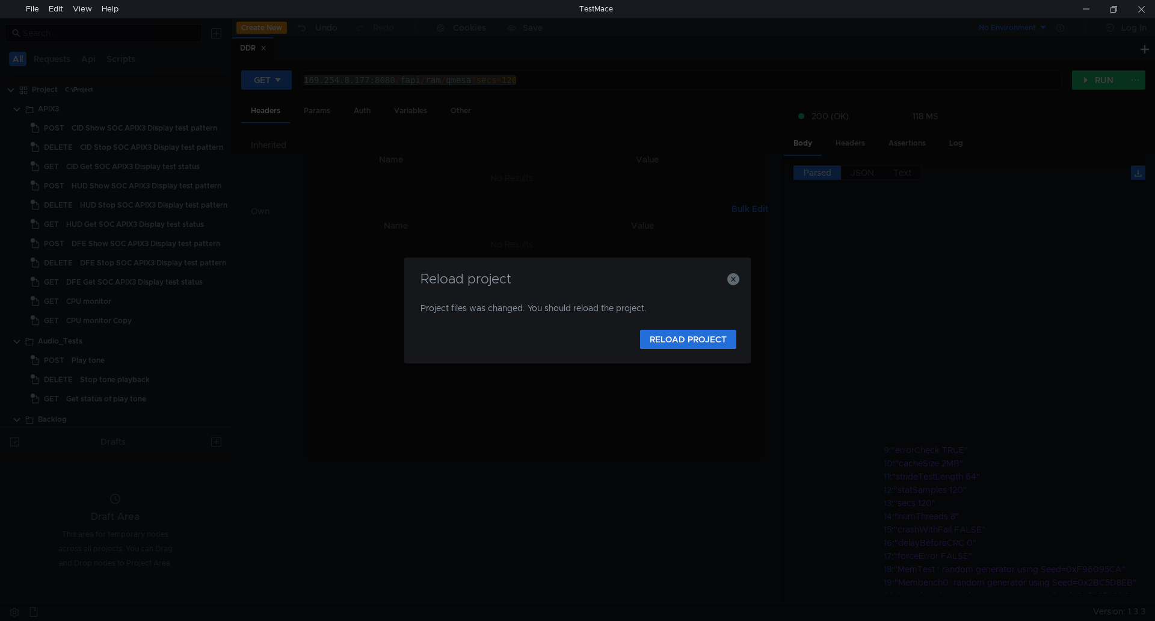
scroll to position [418, 0]
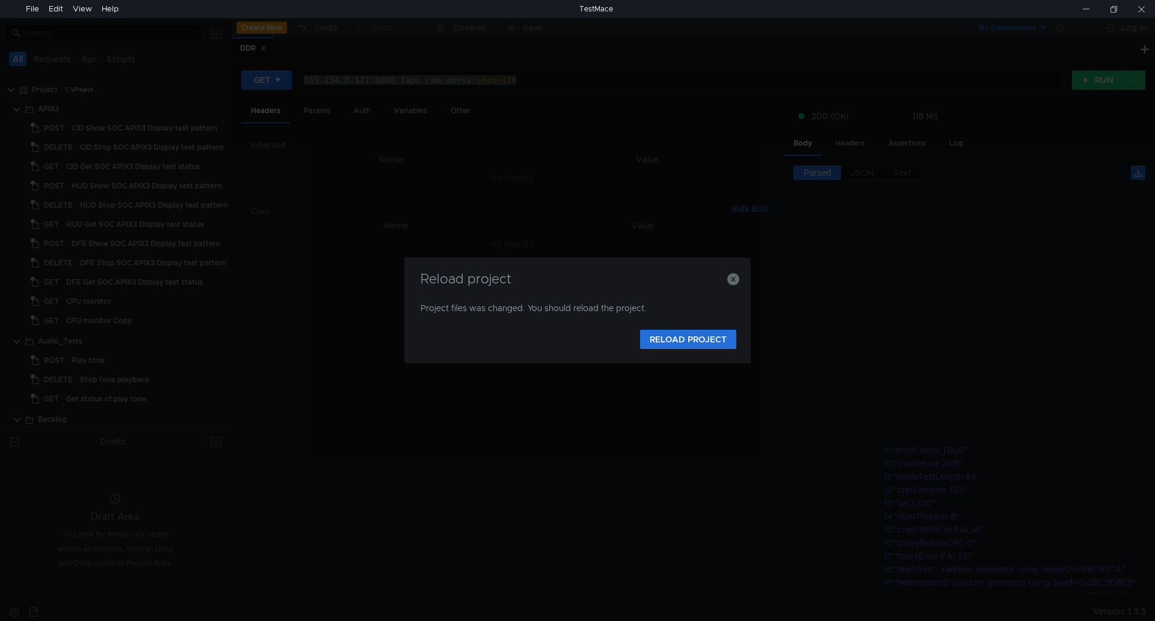
scroll to position [418, 0]
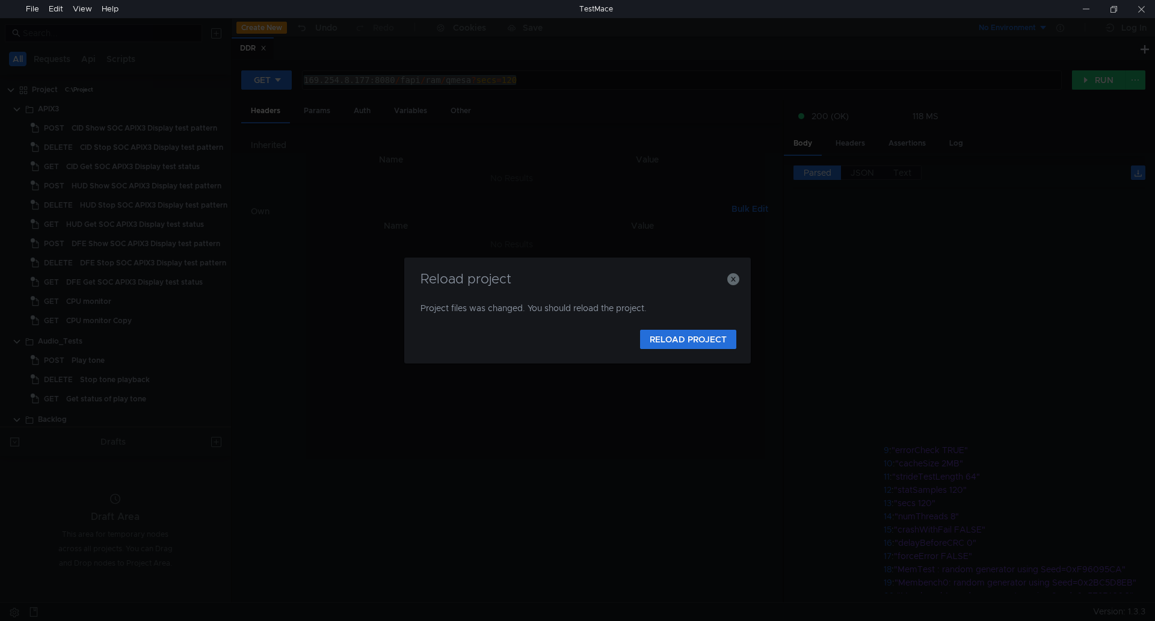
scroll to position [418, 0]
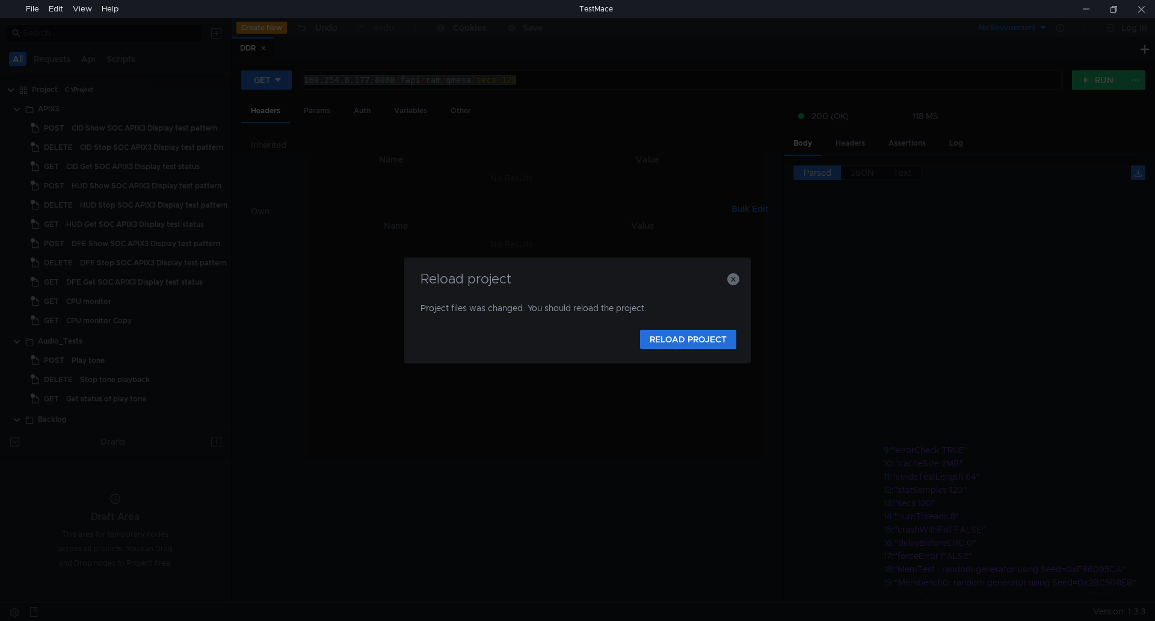
scroll to position [418, 0]
click at [856, 94] on div "Reload project Project files was changed. You should reload the project. RELOAD…" at bounding box center [577, 310] width 1155 height 621
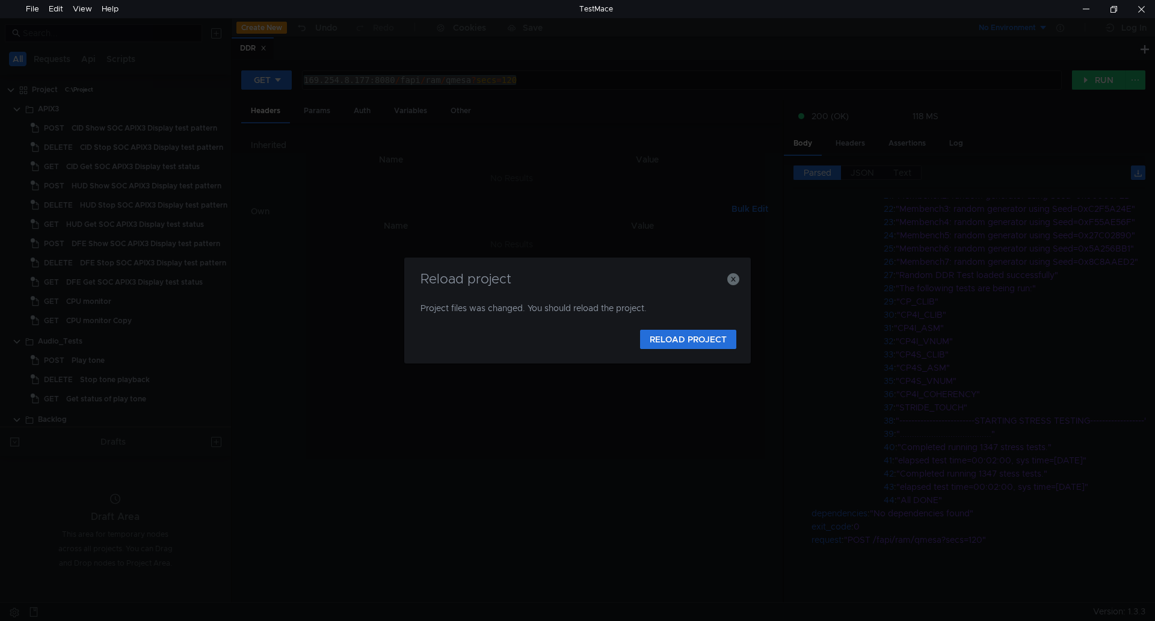
click at [741, 279] on div "Reload project Project files was changed. You should reload the project. RELOAD…" at bounding box center [577, 310] width 346 height 106
click at [731, 277] on icon "button" at bounding box center [733, 279] width 12 height 12
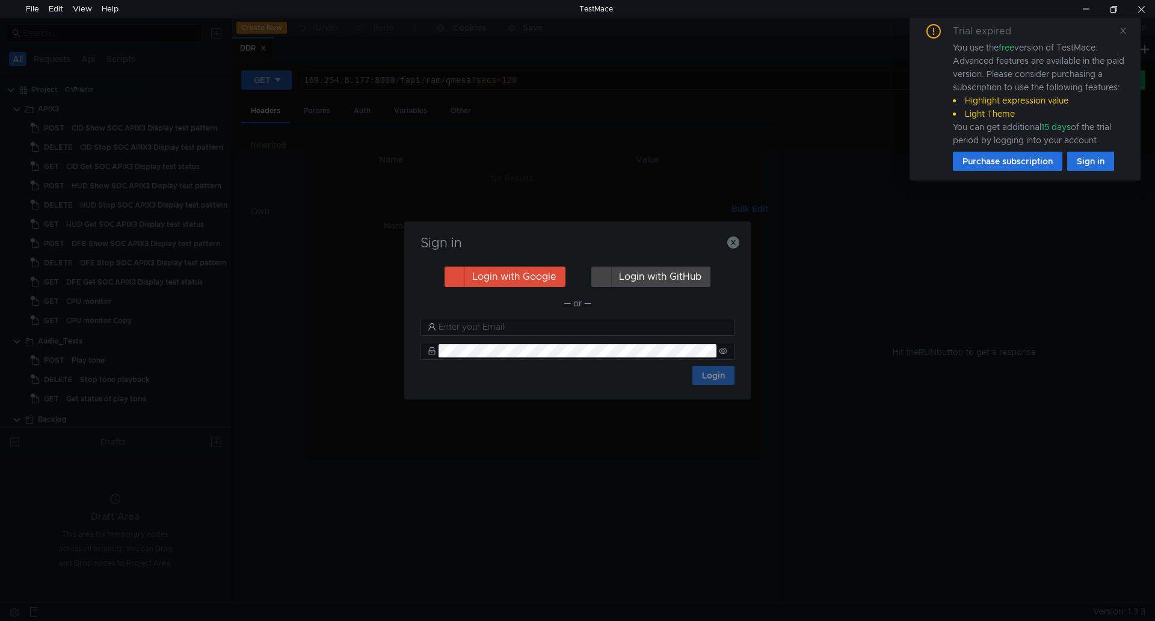
click at [643, 408] on div "Sign in Login with Google Login with GitHub — or — Login" at bounding box center [577, 310] width 1155 height 621
click at [728, 239] on icon "button" at bounding box center [733, 242] width 12 height 12
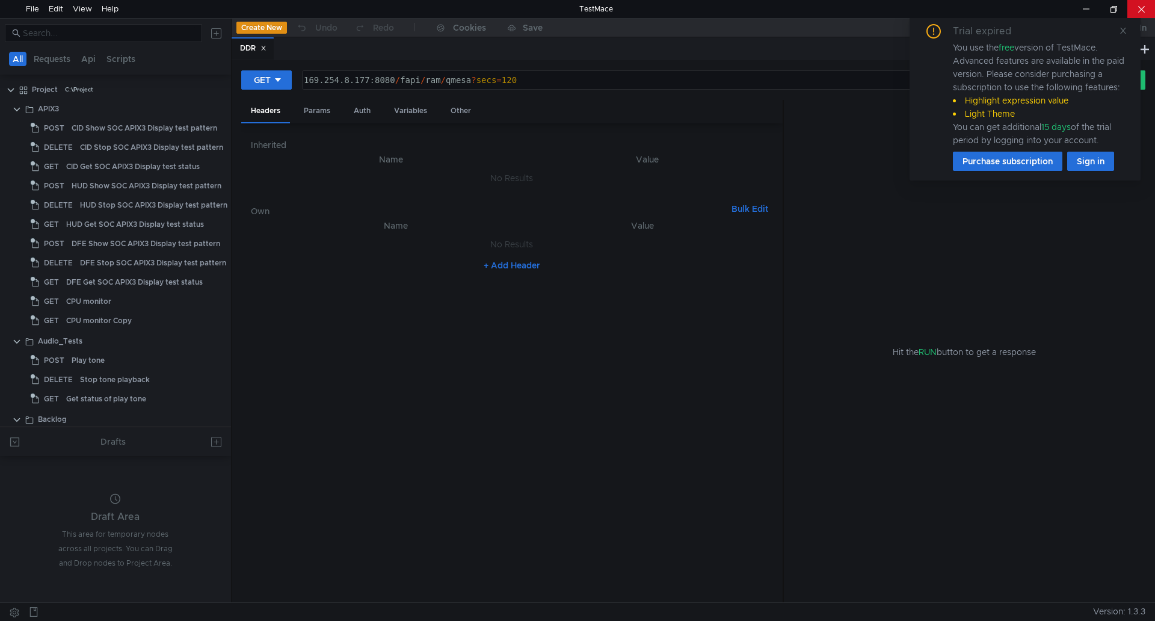
click at [1153, 16] on div at bounding box center [1141, 9] width 28 height 18
